Goal: Transaction & Acquisition: Purchase product/service

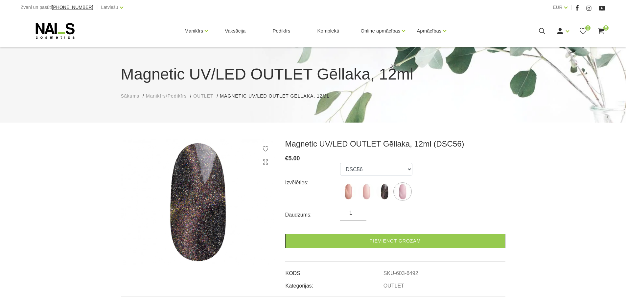
scroll to position [66, 0]
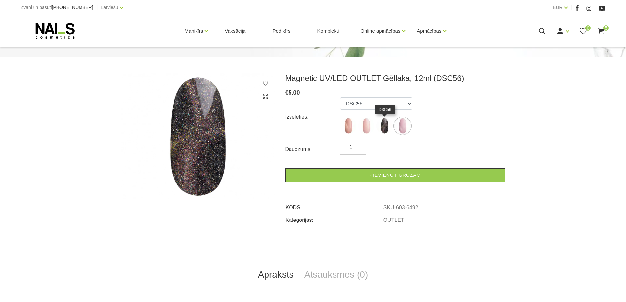
click at [389, 128] on img at bounding box center [384, 126] width 16 height 16
click at [361, 130] on img at bounding box center [366, 126] width 16 height 16
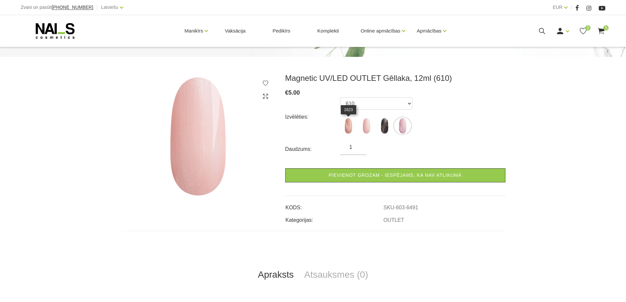
click at [346, 129] on img at bounding box center [348, 126] width 16 height 16
select select "6448"
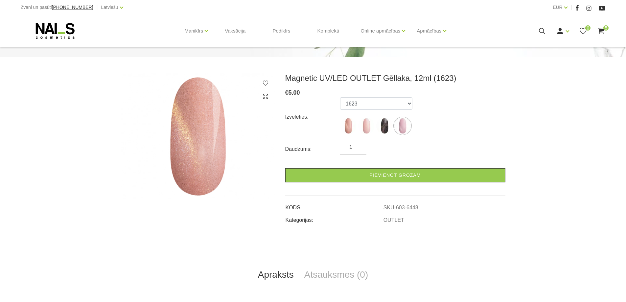
drag, startPoint x: 59, startPoint y: 30, endPoint x: 46, endPoint y: 30, distance: 13.5
click at [60, 31] on icon at bounding box center [55, 31] width 69 height 16
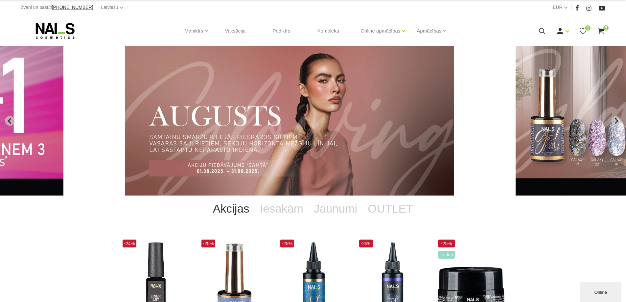
click at [372, 156] on img "3 of 12" at bounding box center [289, 120] width 328 height 149
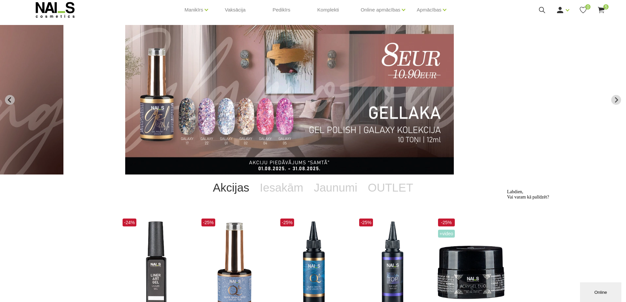
scroll to position [33, 0]
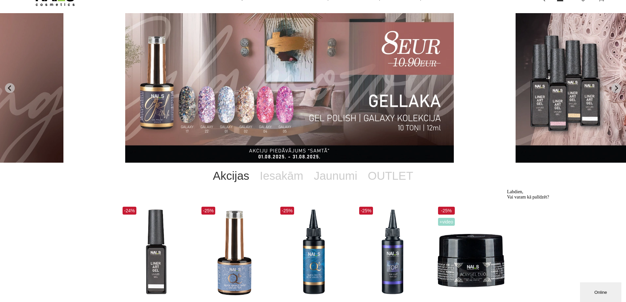
click at [365, 120] on img "4 of 12" at bounding box center [289, 87] width 328 height 149
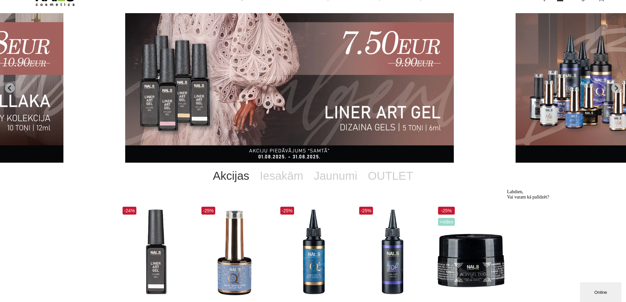
scroll to position [0, 0]
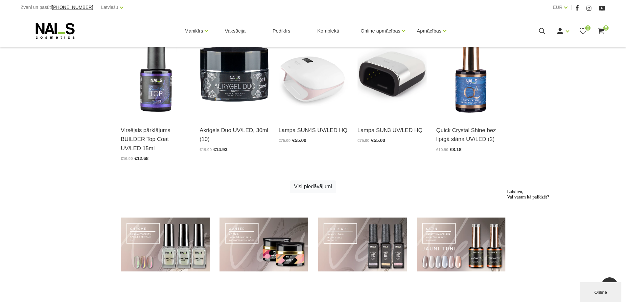
scroll to position [328, 0]
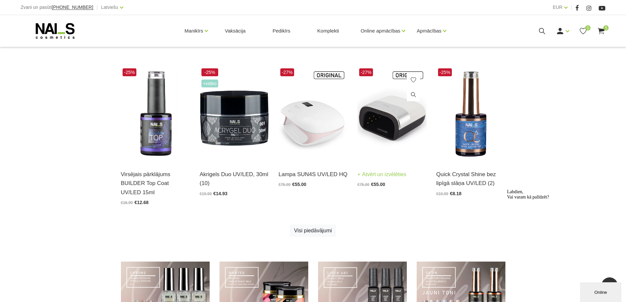
click at [392, 136] on img at bounding box center [391, 114] width 69 height 95
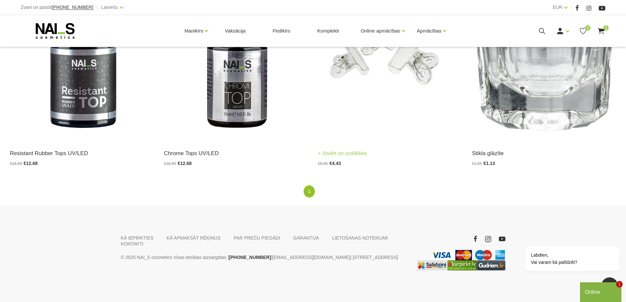
scroll to position [1210, 0]
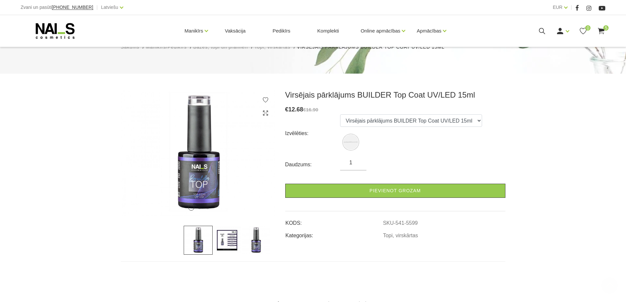
scroll to position [33, 0]
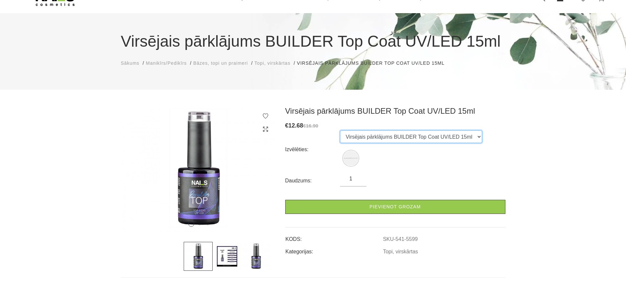
click at [442, 135] on select "Virsējais pārklājums BUILDER Top Coat UV/LED 15ml" at bounding box center [411, 136] width 142 height 12
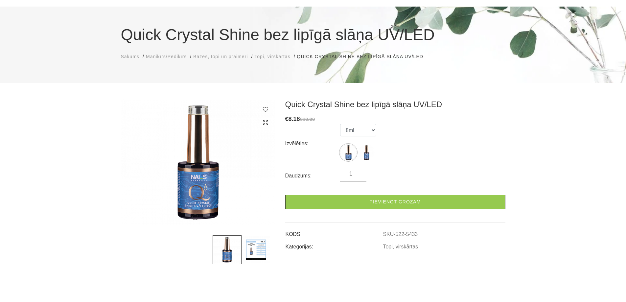
scroll to position [33, 0]
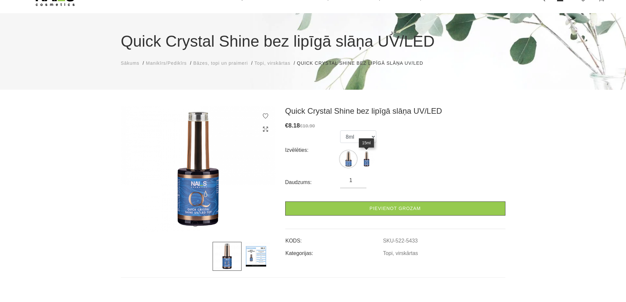
click at [364, 159] on img at bounding box center [366, 159] width 16 height 16
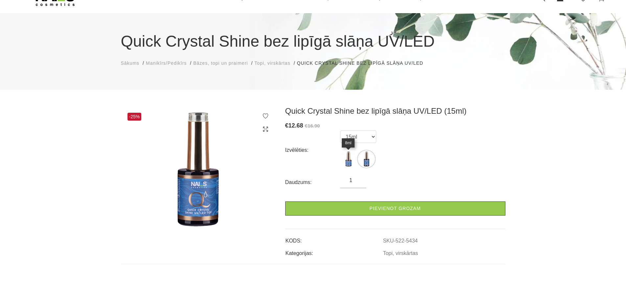
click at [351, 161] on img at bounding box center [348, 159] width 16 height 16
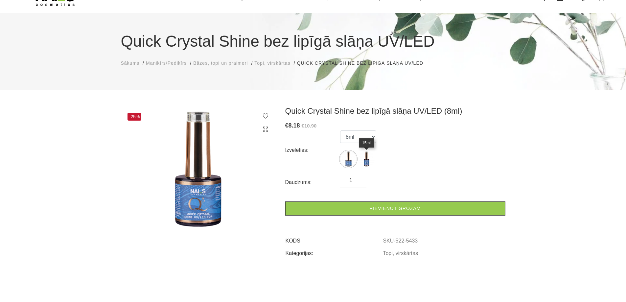
click at [368, 162] on img at bounding box center [366, 159] width 16 height 16
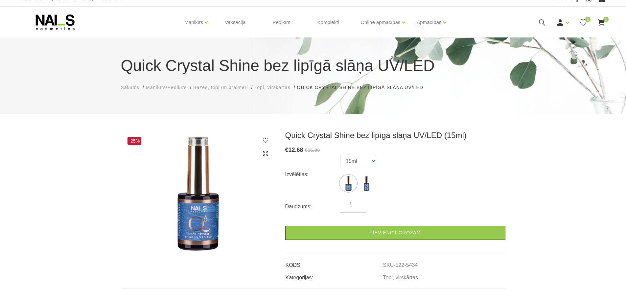
scroll to position [8, 0]
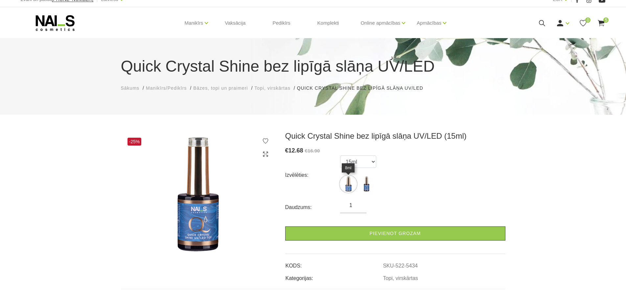
click at [351, 178] on img at bounding box center [348, 184] width 16 height 16
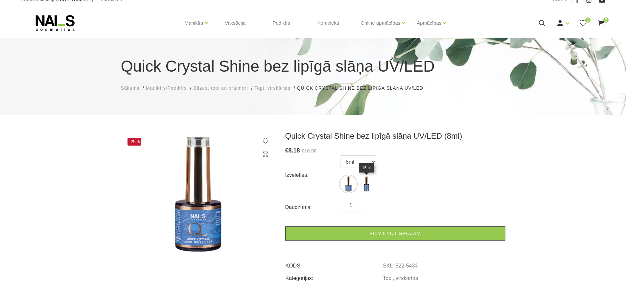
click at [368, 187] on img at bounding box center [366, 184] width 16 height 16
select select "5434"
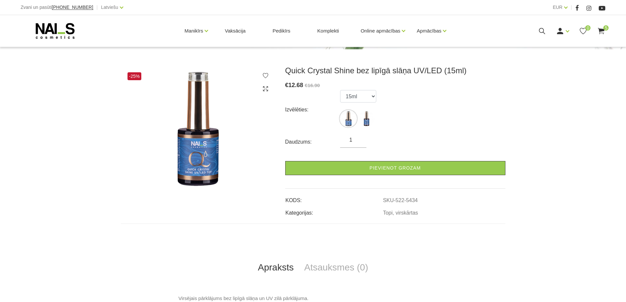
scroll to position [74, 0]
click at [406, 174] on link "Pievienot grozam" at bounding box center [395, 168] width 220 height 14
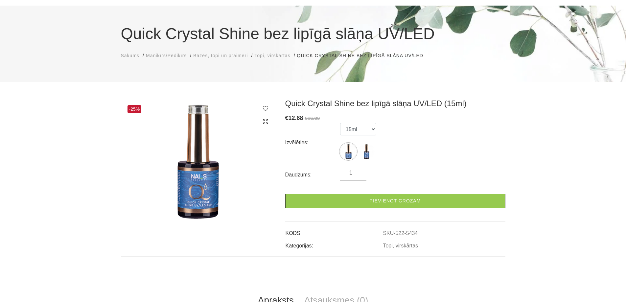
scroll to position [0, 0]
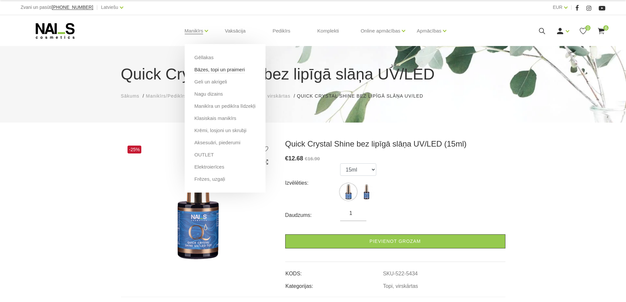
click at [214, 70] on link "Bāzes, topi un praimeri" at bounding box center [219, 69] width 50 height 7
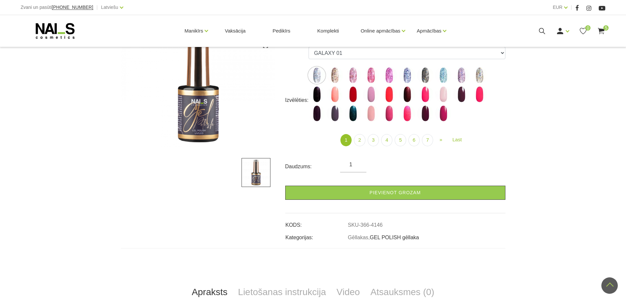
scroll to position [99, 0]
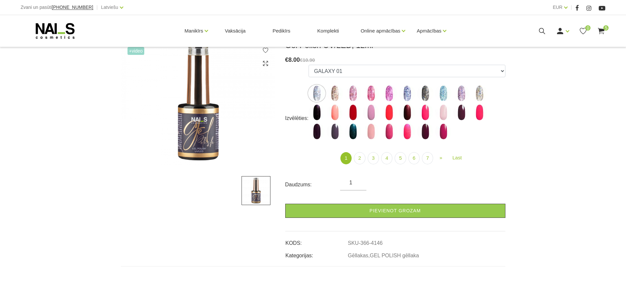
click at [340, 101] on label at bounding box center [334, 93] width 16 height 16
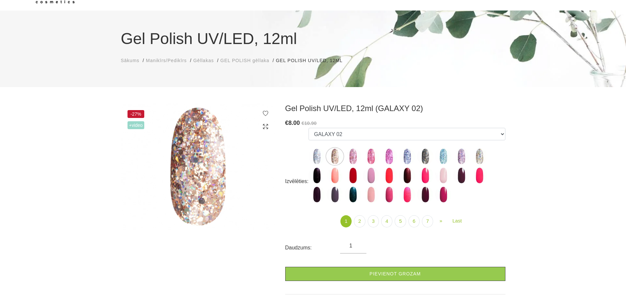
scroll to position [33, 0]
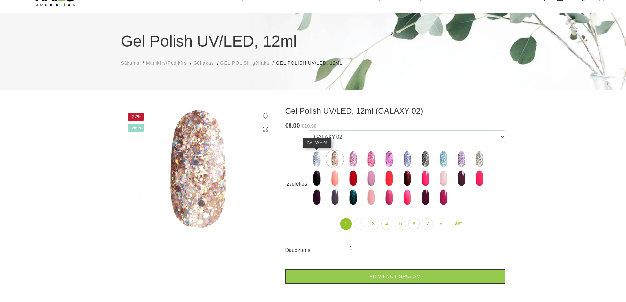
click at [316, 161] on img at bounding box center [316, 159] width 16 height 16
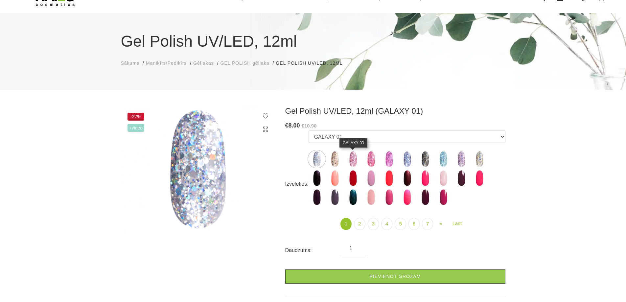
click at [352, 162] on img at bounding box center [352, 159] width 16 height 16
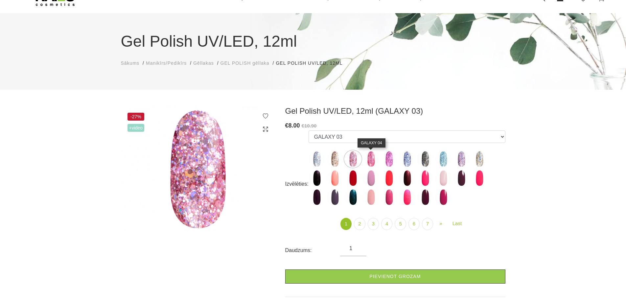
click at [368, 162] on img at bounding box center [371, 159] width 16 height 16
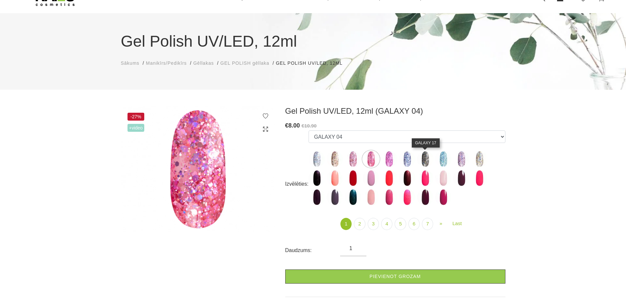
click at [429, 158] on img at bounding box center [425, 159] width 16 height 16
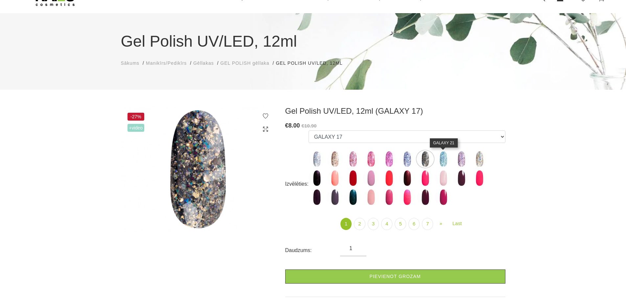
click at [446, 161] on img at bounding box center [443, 159] width 16 height 16
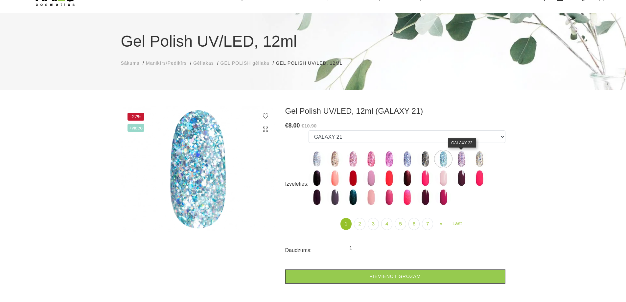
click at [460, 161] on img at bounding box center [461, 159] width 16 height 16
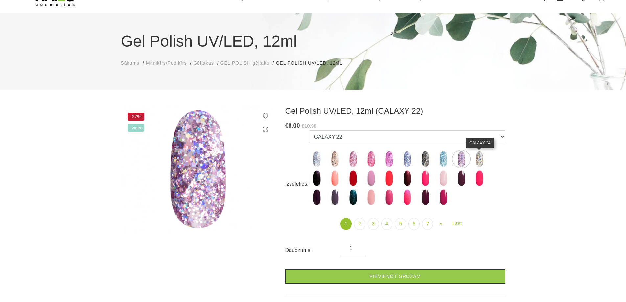
click at [480, 159] on img at bounding box center [479, 159] width 16 height 16
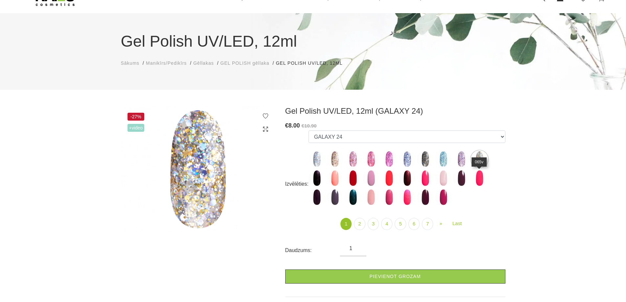
click at [481, 177] on img at bounding box center [479, 178] width 16 height 16
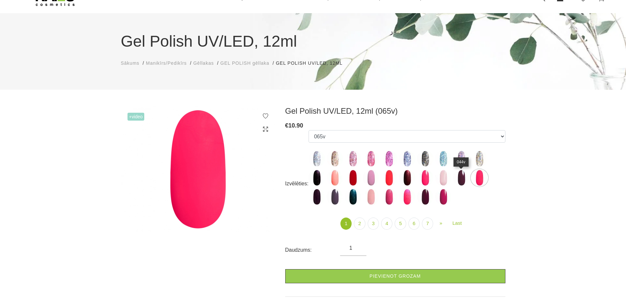
click at [463, 182] on img at bounding box center [461, 177] width 16 height 16
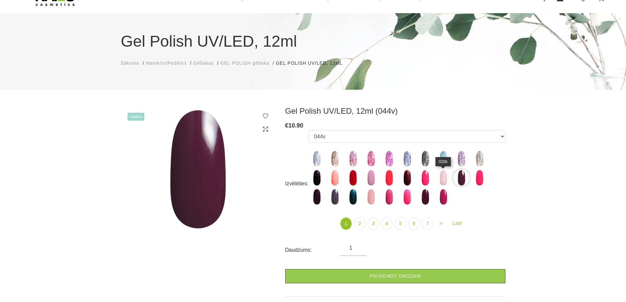
click at [448, 182] on img at bounding box center [443, 177] width 16 height 16
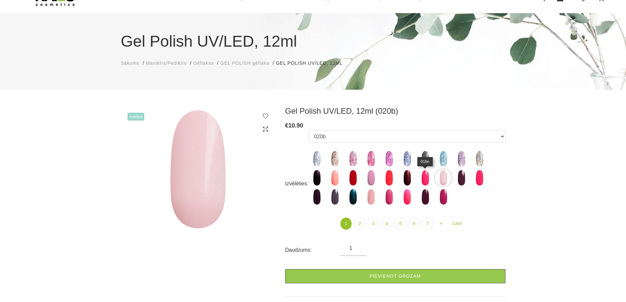
click at [426, 178] on img at bounding box center [425, 177] width 16 height 16
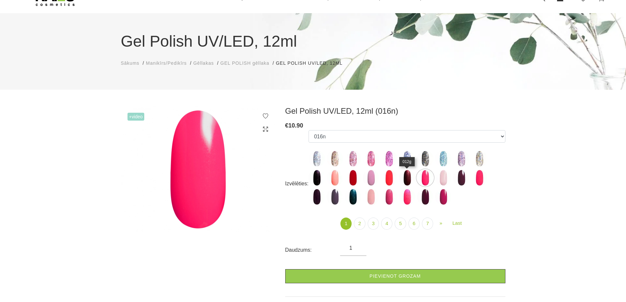
click at [405, 178] on img at bounding box center [407, 177] width 16 height 16
select select "3963"
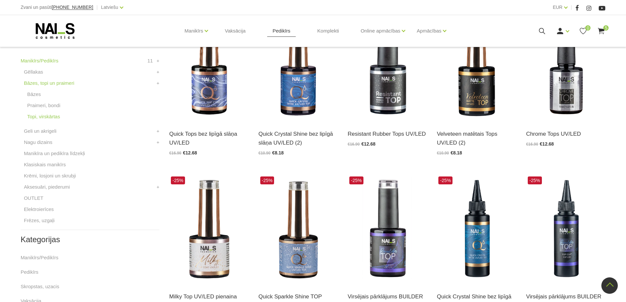
scroll to position [190, 0]
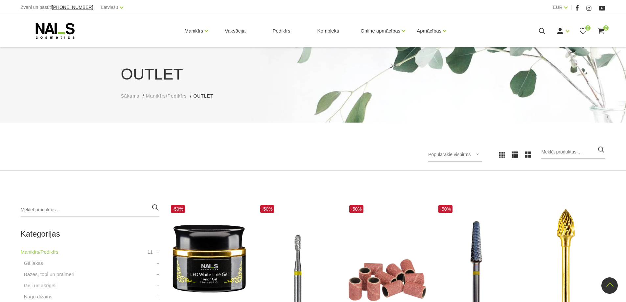
scroll to position [397, 0]
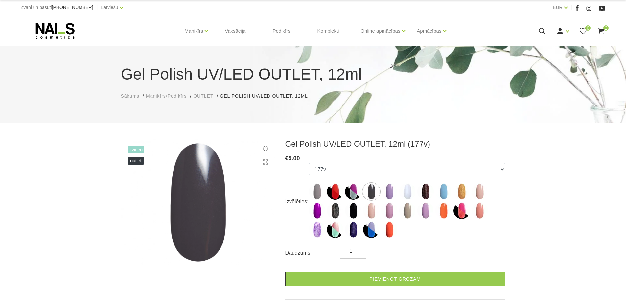
select select "6463"
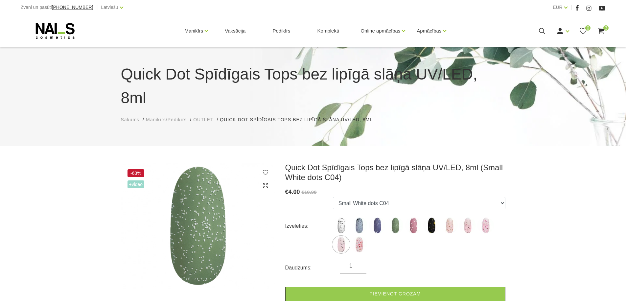
select select "5147"
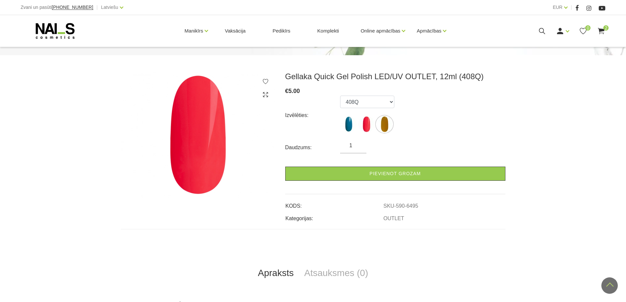
scroll to position [66, 0]
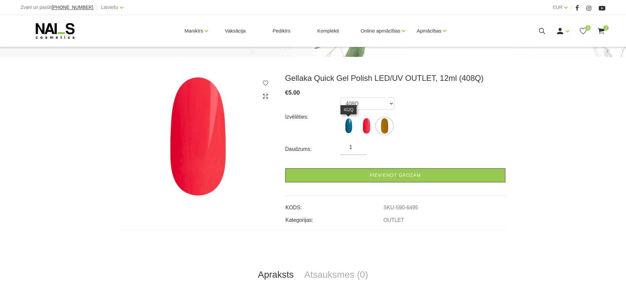
click at [353, 131] on img at bounding box center [348, 126] width 16 height 16
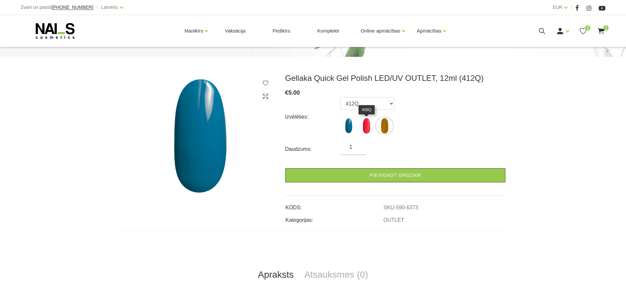
click at [365, 130] on img at bounding box center [366, 126] width 16 height 16
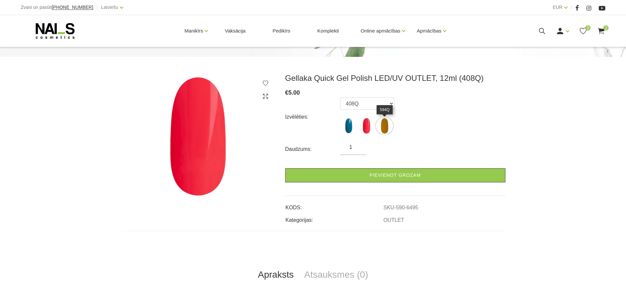
click at [387, 131] on img at bounding box center [384, 126] width 16 height 16
select select "6496"
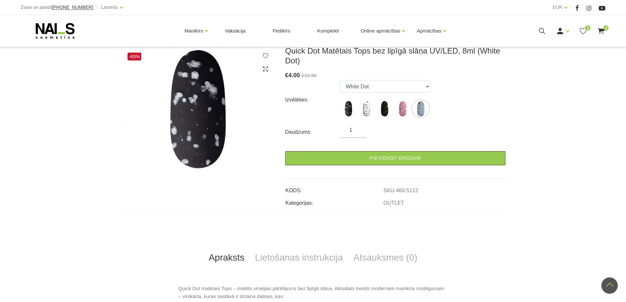
scroll to position [33, 0]
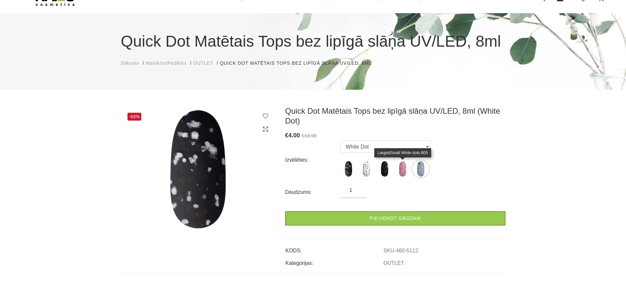
click at [405, 173] on img at bounding box center [402, 169] width 16 height 16
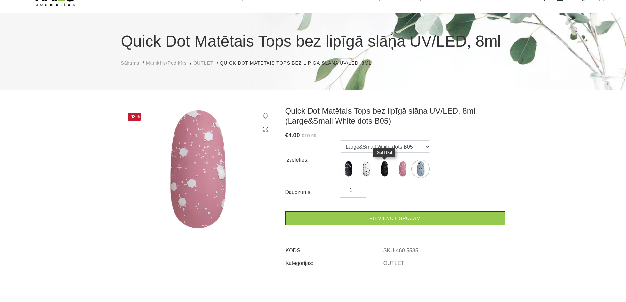
click at [381, 172] on img at bounding box center [384, 169] width 16 height 16
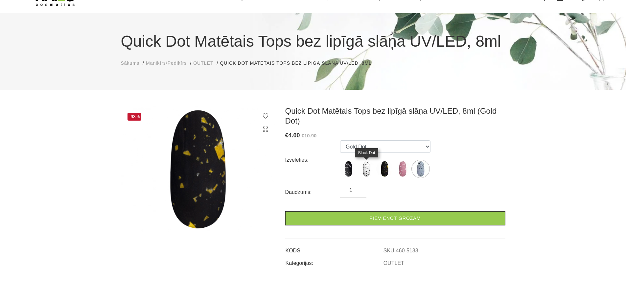
click at [368, 174] on img at bounding box center [366, 169] width 16 height 16
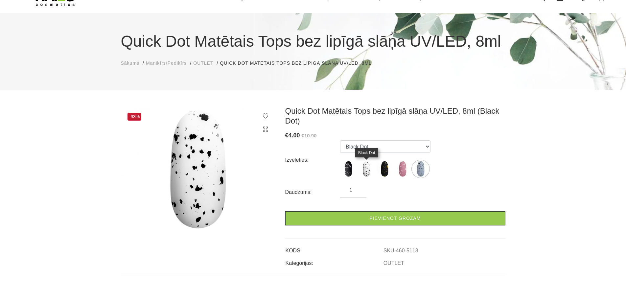
click at [364, 172] on img at bounding box center [366, 169] width 16 height 16
click at [351, 176] on img at bounding box center [348, 169] width 16 height 16
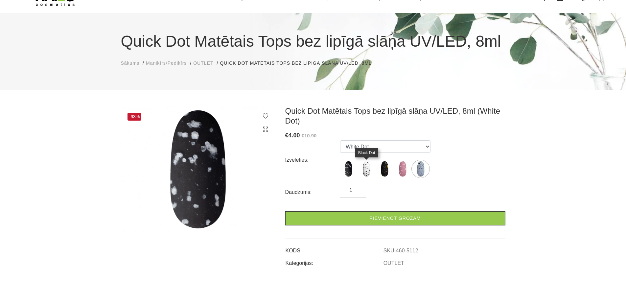
click at [360, 174] on img at bounding box center [366, 169] width 16 height 16
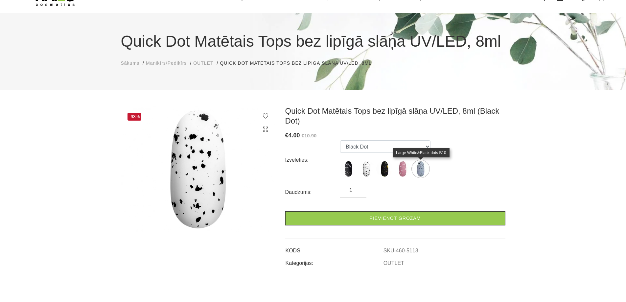
click at [424, 173] on img at bounding box center [420, 169] width 16 height 16
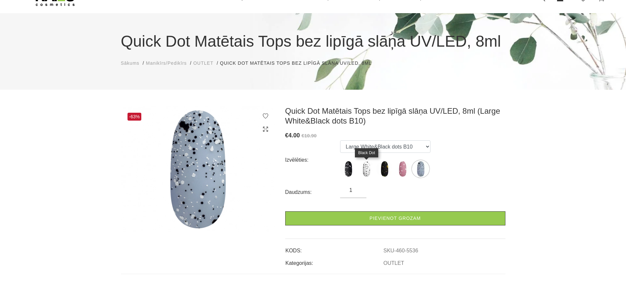
click at [368, 174] on img at bounding box center [366, 169] width 16 height 16
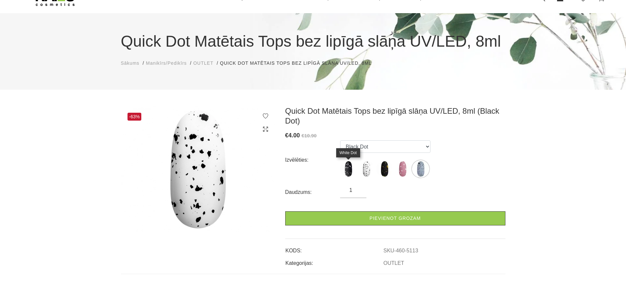
click at [347, 172] on img at bounding box center [348, 169] width 16 height 16
select select "5112"
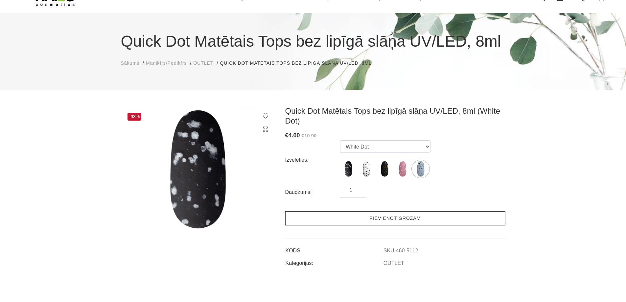
click at [373, 219] on link "Pievienot grozam" at bounding box center [395, 218] width 220 height 14
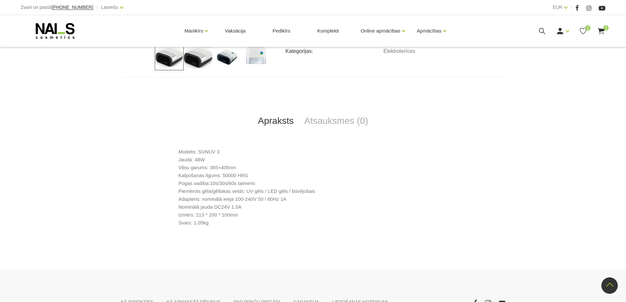
scroll to position [233, 0]
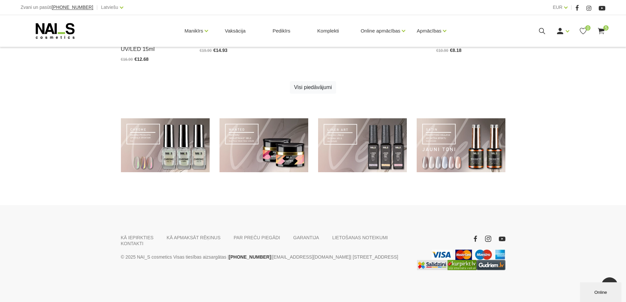
scroll to position [473, 0]
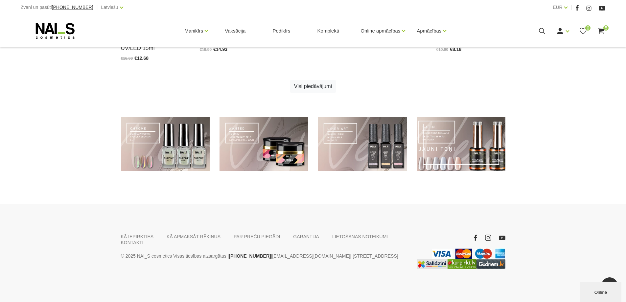
click at [461, 156] on link at bounding box center [460, 144] width 89 height 54
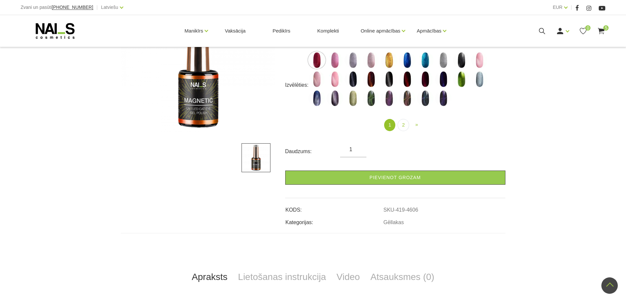
scroll to position [99, 0]
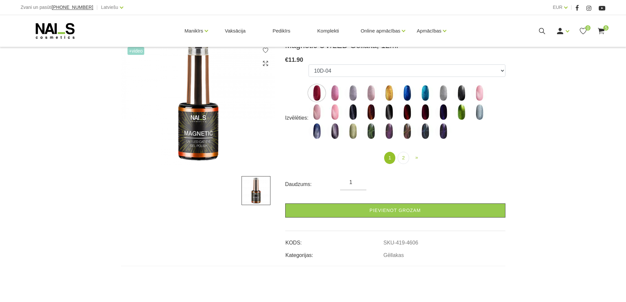
click at [397, 164] on div "1 (current) 2 » Next" at bounding box center [406, 162] width 207 height 20
click at [402, 159] on link "2" at bounding box center [402, 158] width 11 height 12
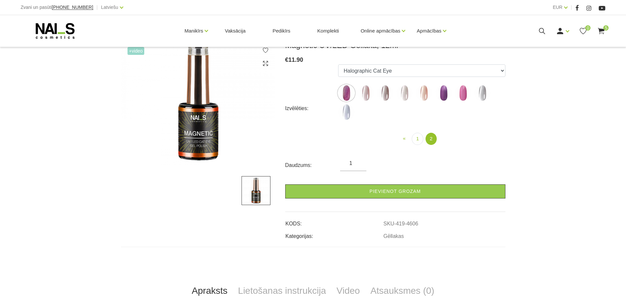
click at [389, 90] on img at bounding box center [385, 93] width 16 height 16
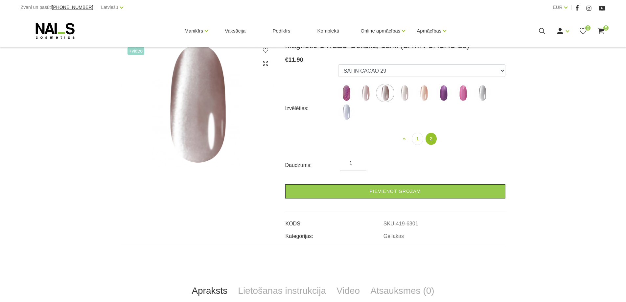
click at [406, 100] on img at bounding box center [404, 93] width 16 height 16
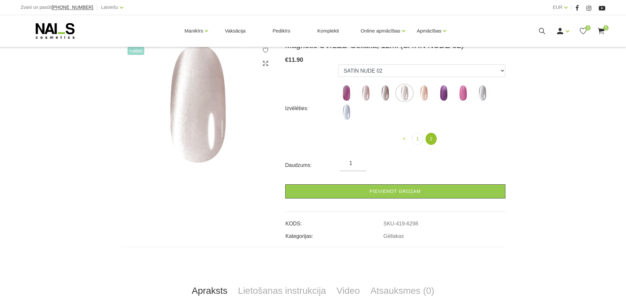
click at [434, 92] on ul "10D-04 10D-07 10D-08 10D-09 10D-13 10D-14 10D-15 10D-19 10D-20 607 614 615 701 …" at bounding box center [421, 93] width 167 height 58
click at [439, 96] on img at bounding box center [443, 93] width 16 height 16
select select "6393"
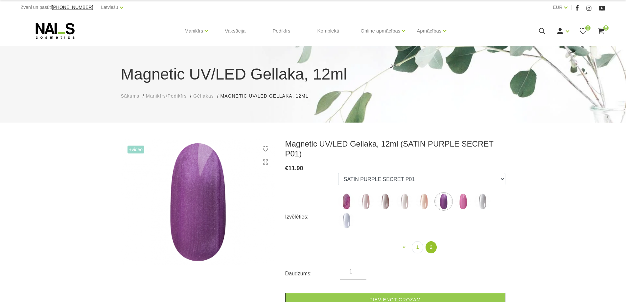
click at [50, 26] on use at bounding box center [54, 31] width 39 height 16
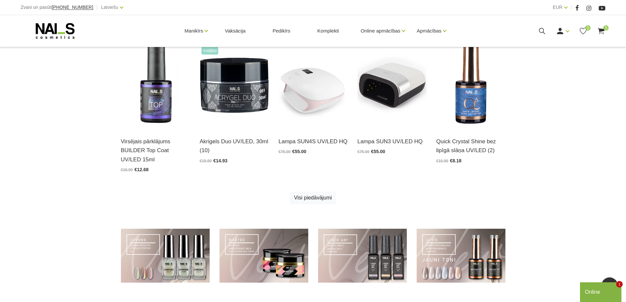
scroll to position [460, 0]
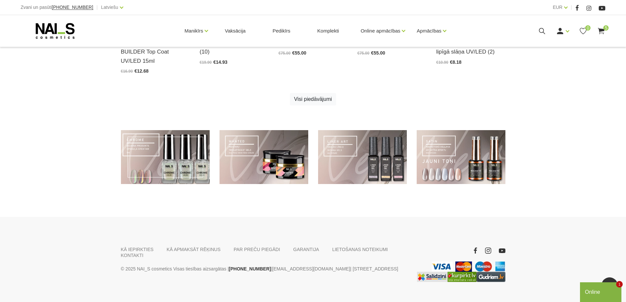
click at [172, 159] on link at bounding box center [165, 157] width 89 height 54
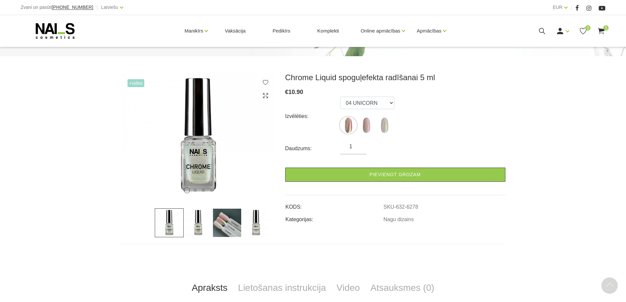
scroll to position [66, 0]
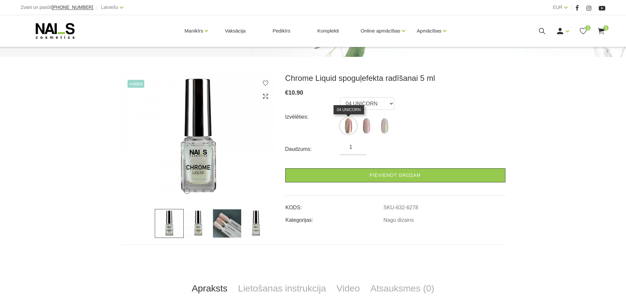
click at [350, 133] on img at bounding box center [348, 126] width 16 height 16
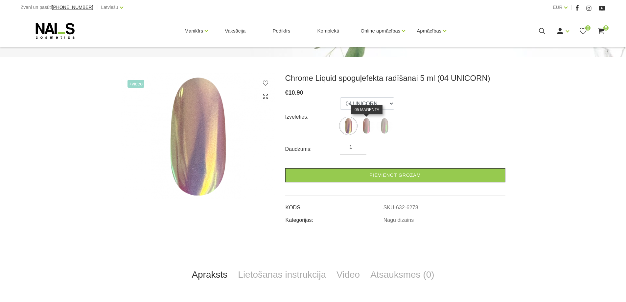
click at [366, 128] on img at bounding box center [366, 126] width 16 height 16
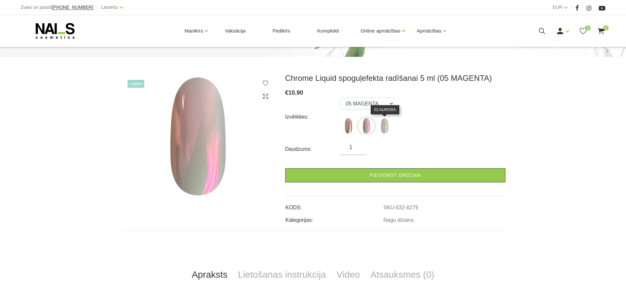
click at [380, 127] on img at bounding box center [384, 126] width 16 height 16
select select "6280"
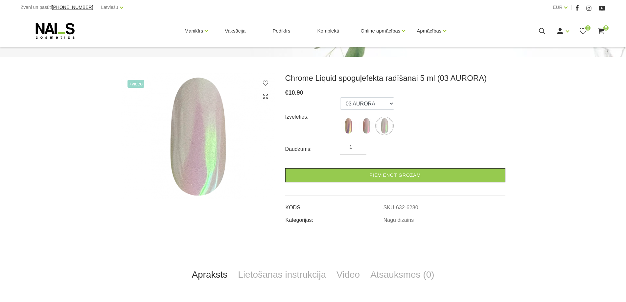
scroll to position [0, 0]
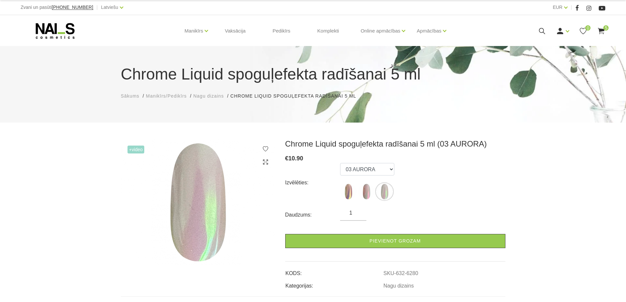
click at [47, 28] on use at bounding box center [54, 31] width 39 height 16
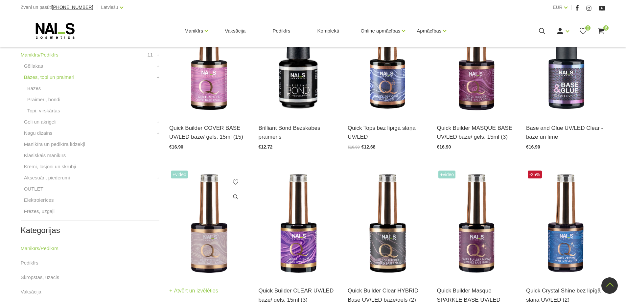
scroll to position [131, 0]
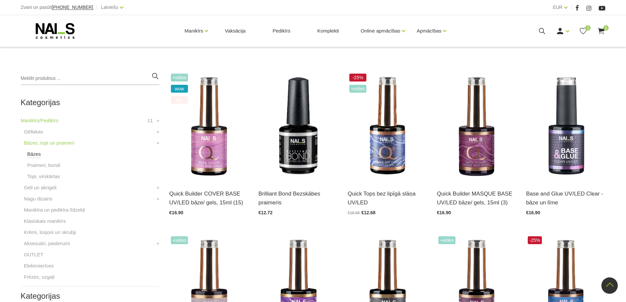
click at [31, 153] on link "Bāzes" at bounding box center [34, 154] width 14 height 8
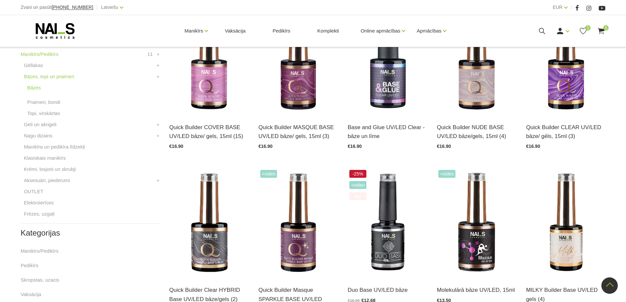
scroll to position [263, 0]
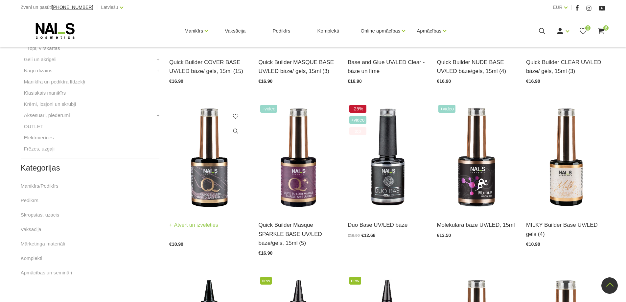
click at [217, 190] on img at bounding box center [208, 157] width 79 height 109
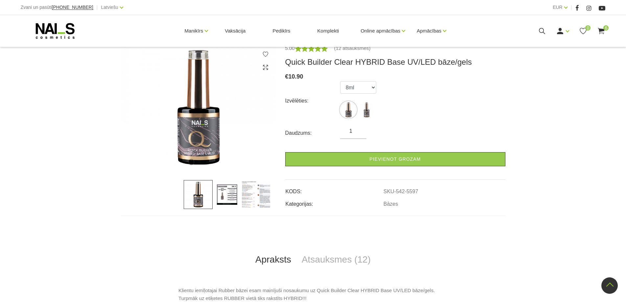
scroll to position [33, 0]
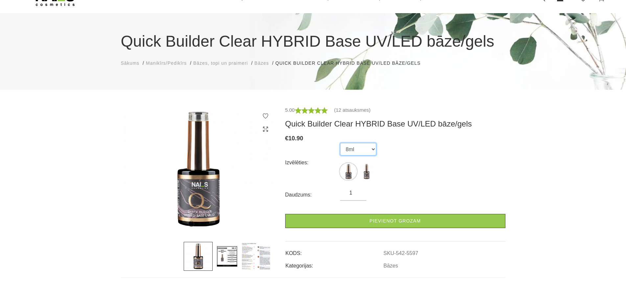
click at [364, 150] on select "8ml 15ml" at bounding box center [358, 149] width 36 height 12
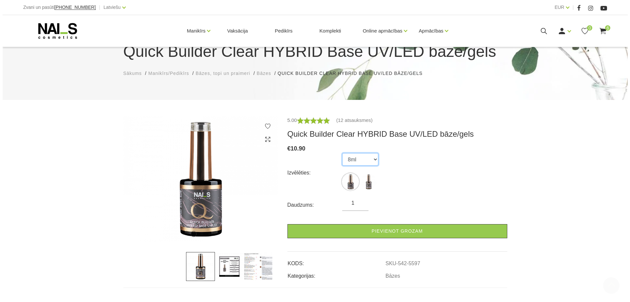
scroll to position [20, 0]
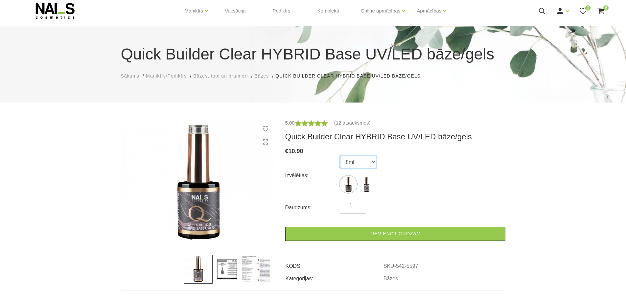
click at [348, 166] on select "8ml 15ml" at bounding box center [358, 162] width 36 height 12
select select "5598"
click at [340, 156] on select "8ml 15ml" at bounding box center [358, 162] width 36 height 12
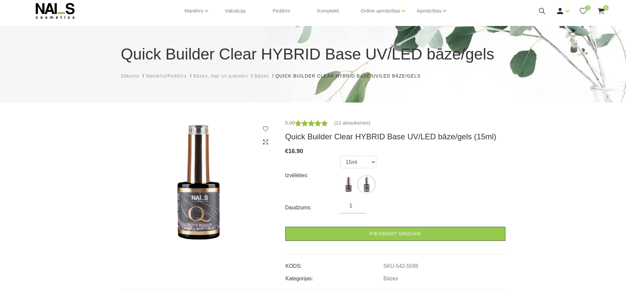
click at [608, 11] on div "Manikīrs Gēllakas Bāzes, topi un praimeri Geli un akrigeli Nagu dizains [GEOGRA…" at bounding box center [313, 11] width 594 height 32
click at [604, 11] on use at bounding box center [601, 11] width 7 height 6
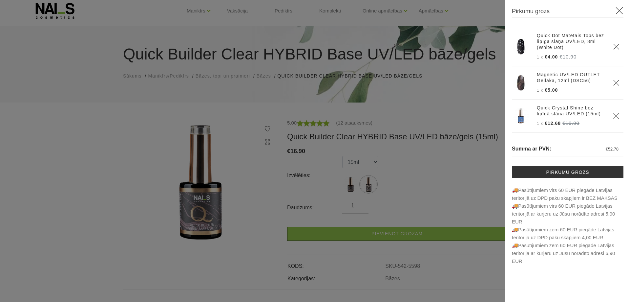
scroll to position [106, 0]
